Goal: Task Accomplishment & Management: Manage account settings

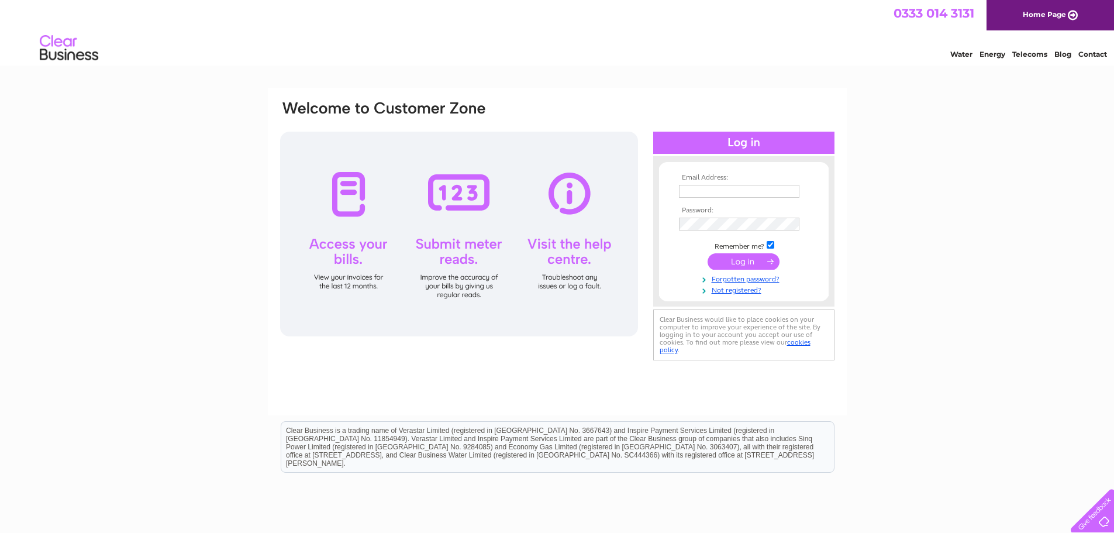
type input "[EMAIL_ADDRESS][DOMAIN_NAME]"
click at [551, 262] on input "submit" at bounding box center [744, 261] width 72 height 16
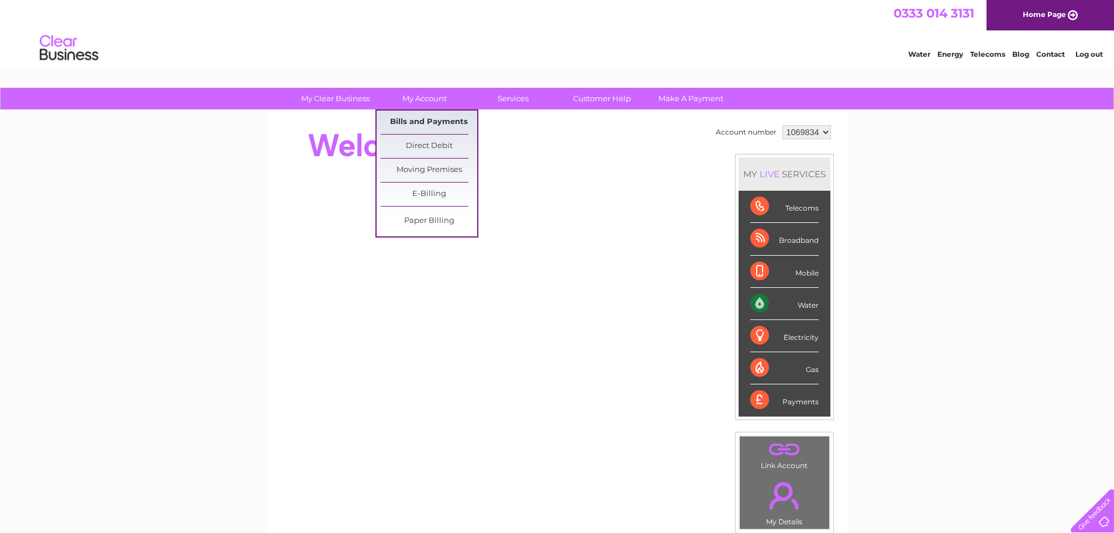
click at [416, 118] on link "Bills and Payments" at bounding box center [429, 122] width 96 height 23
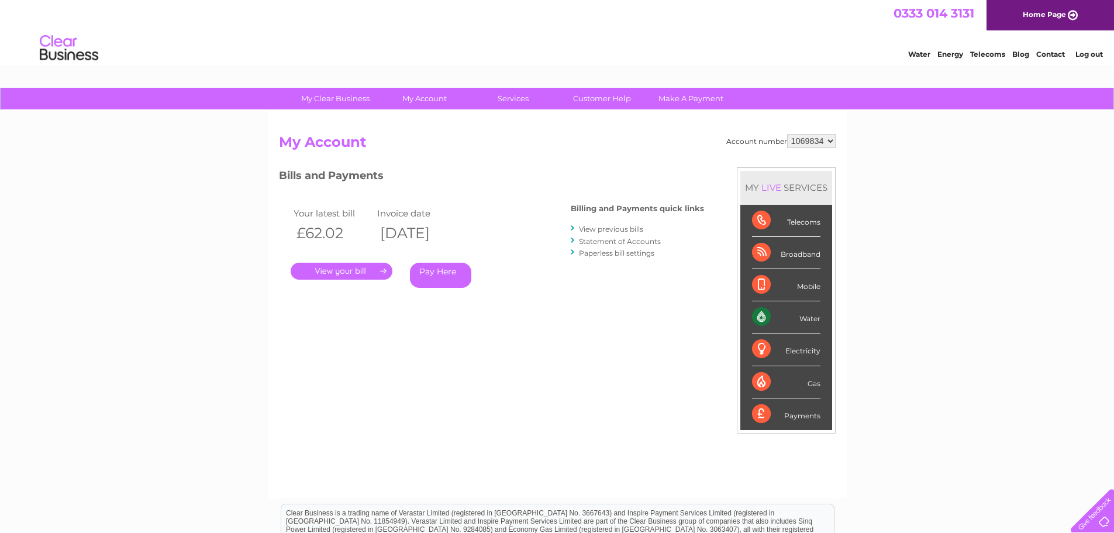
click at [353, 268] on link "." at bounding box center [342, 271] width 102 height 17
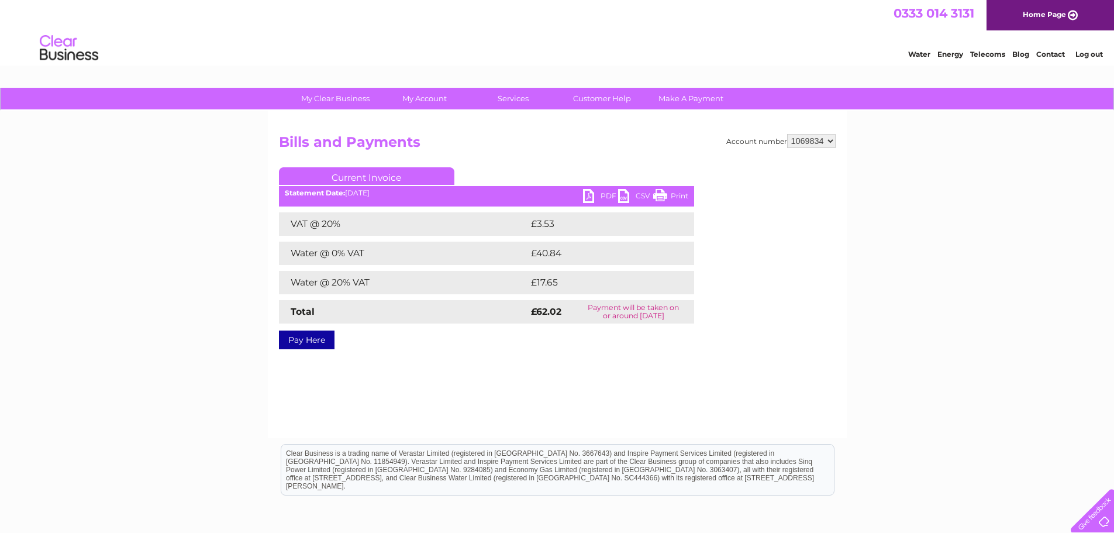
click at [673, 196] on link "Print" at bounding box center [670, 197] width 35 height 17
click at [593, 191] on link "PDF" at bounding box center [600, 197] width 35 height 17
